Goal: Register for event/course

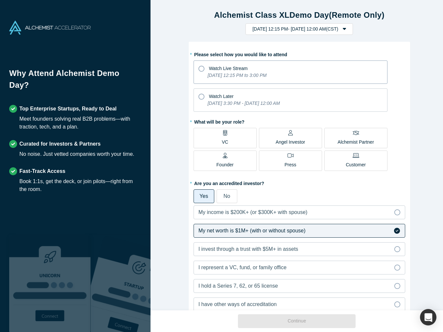
click at [234, 69] on span "Watch Live Stream" at bounding box center [228, 68] width 39 height 5
click at [0, 0] on input "Watch Live Stream [DATE] 12:15 PM to 3:00 PM" at bounding box center [0, 0] width 0 height 0
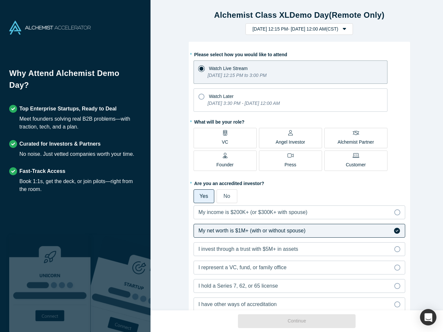
click at [292, 141] on p "Angel Investor" at bounding box center [291, 142] width 30 height 7
click at [0, 0] on input "Angel Investor" at bounding box center [0, 0] width 0 height 0
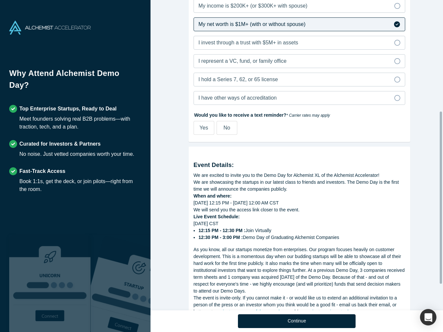
scroll to position [207, 0]
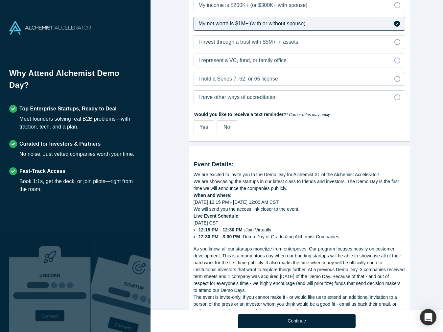
click at [201, 127] on span "Yes" at bounding box center [203, 127] width 9 height 6
click at [0, 0] on input "Yes" at bounding box center [0, 0] width 0 height 0
select select "US"
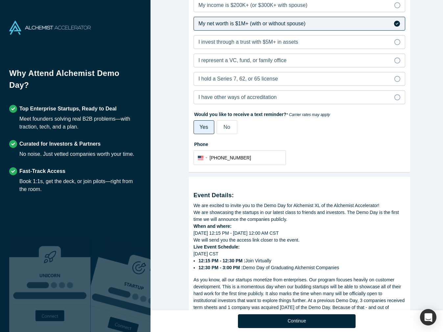
click at [227, 124] on span "No" at bounding box center [226, 127] width 7 height 6
click at [0, 0] on input "No" at bounding box center [0, 0] width 0 height 0
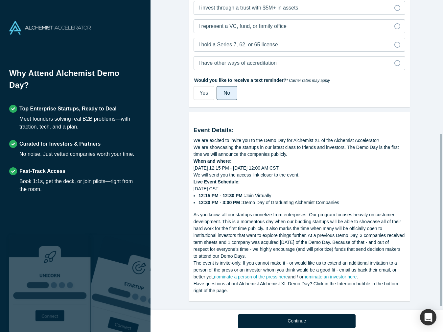
scroll to position [246, 0]
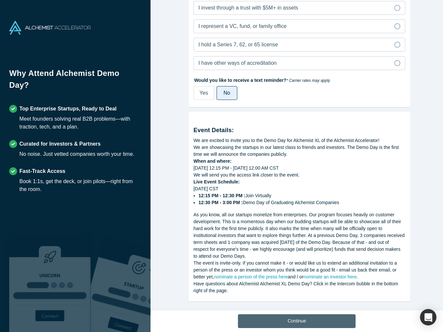
click at [306, 325] on button "Continue" at bounding box center [297, 321] width 118 height 14
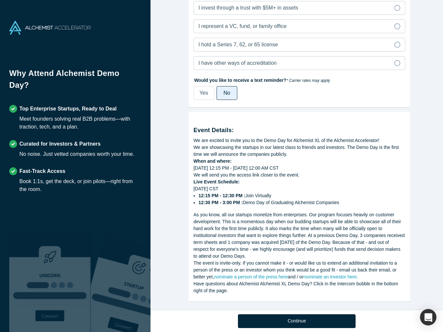
scroll to position [138, 0]
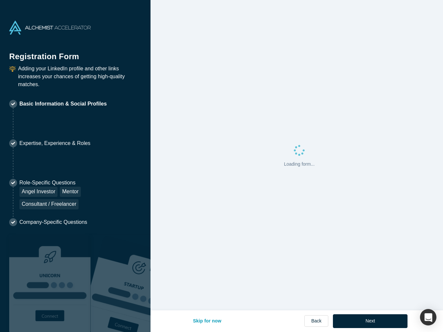
select select "US"
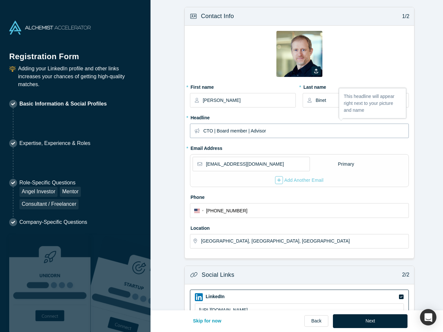
drag, startPoint x: 269, startPoint y: 129, endPoint x: 195, endPoint y: 128, distance: 73.9
click at [195, 128] on div "CTO | Board member | Advisor" at bounding box center [299, 131] width 219 height 14
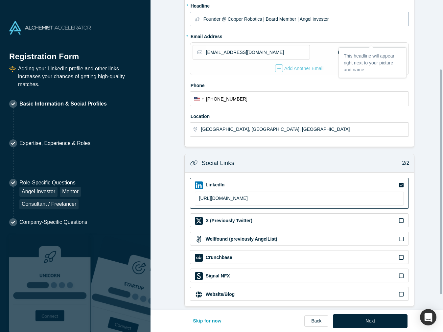
scroll to position [116, 0]
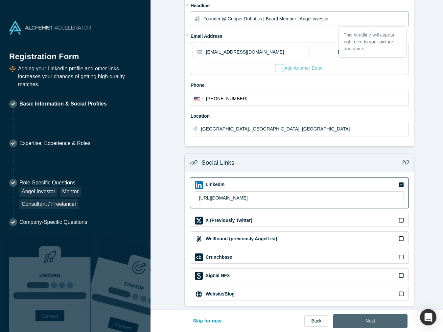
type input "Founder @ Copper Robotics | Board Member | Angel investor"
click at [372, 319] on button "Next" at bounding box center [370, 321] width 75 height 14
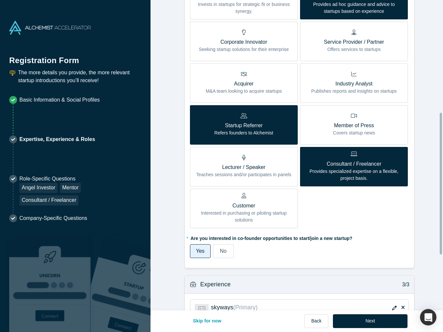
scroll to position [325, 0]
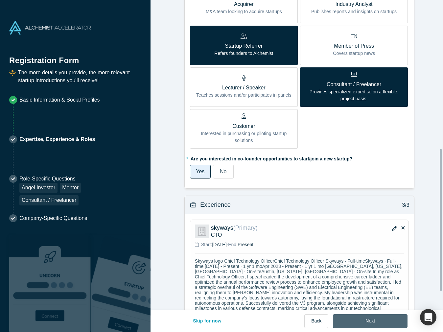
click at [385, 321] on button "Next" at bounding box center [370, 321] width 75 height 14
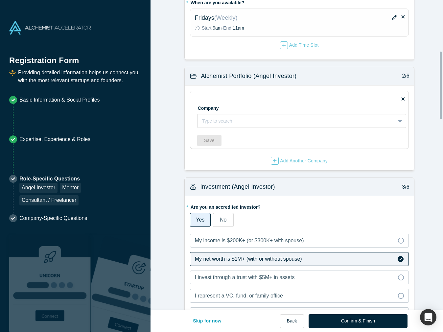
scroll to position [237, 0]
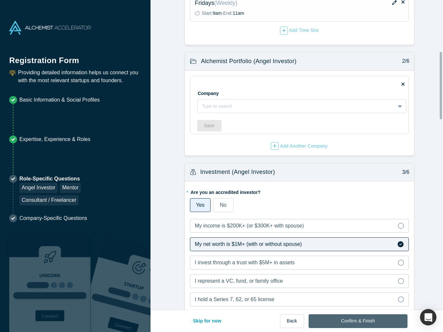
click at [356, 317] on button "Confirm & Finish" at bounding box center [357, 321] width 99 height 14
